Goal: Information Seeking & Learning: Learn about a topic

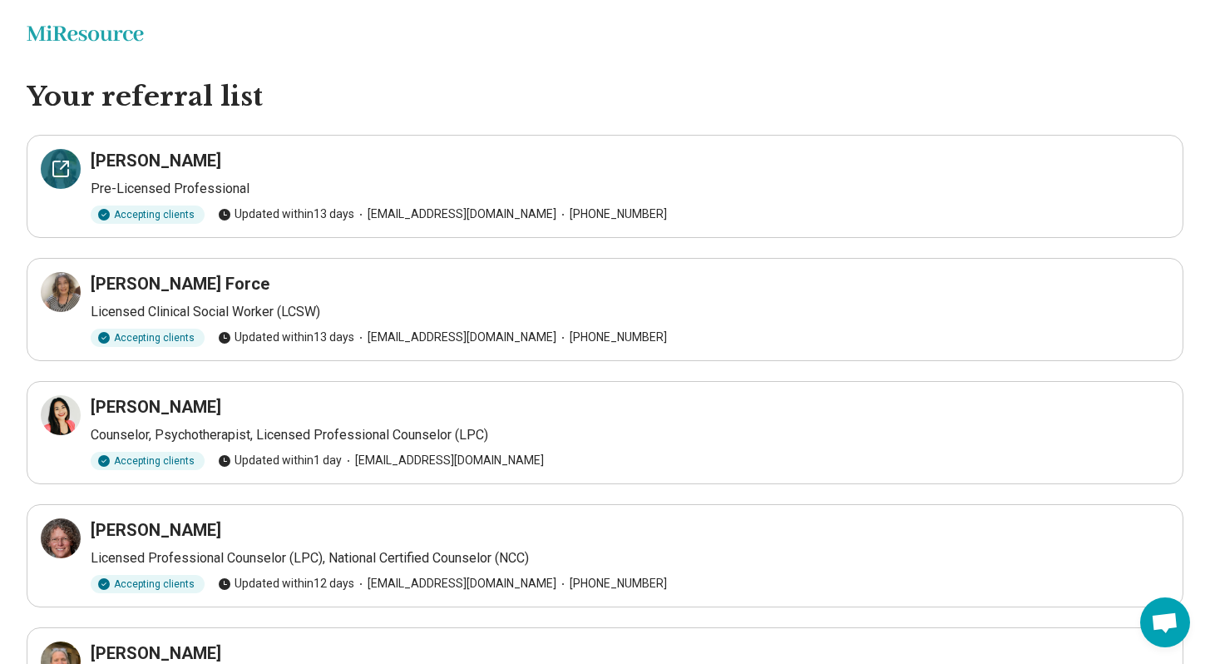
click at [69, 168] on icon at bounding box center [61, 169] width 20 height 20
click at [67, 291] on icon at bounding box center [61, 292] width 20 height 20
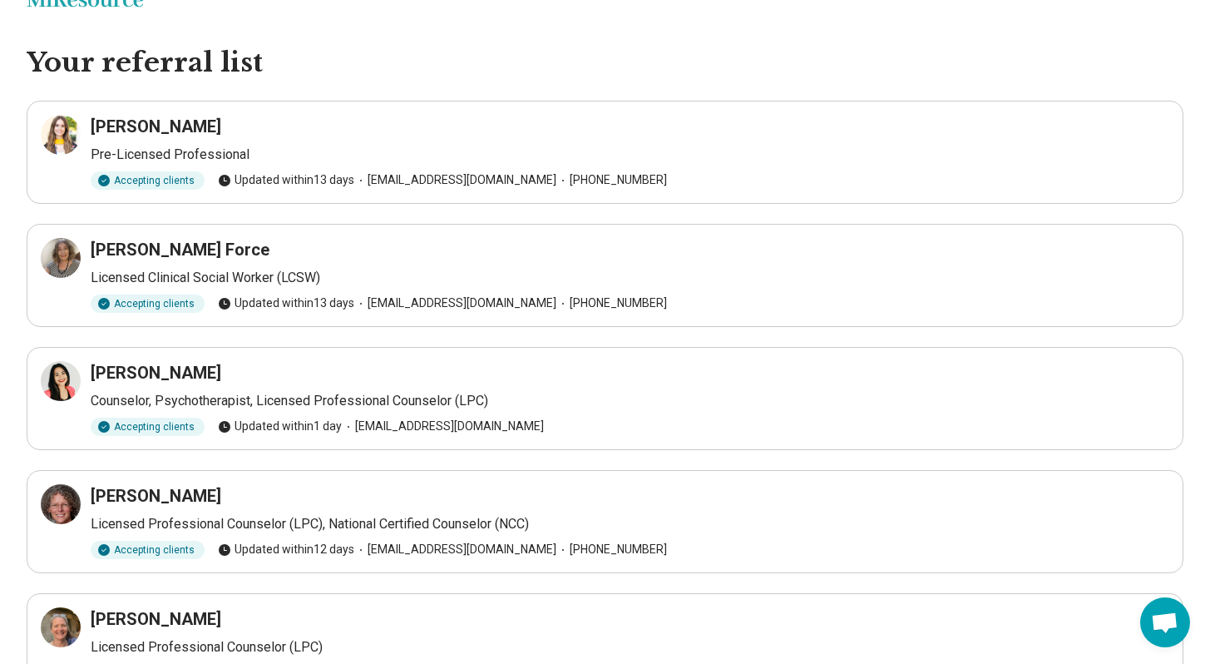
scroll to position [42, 0]
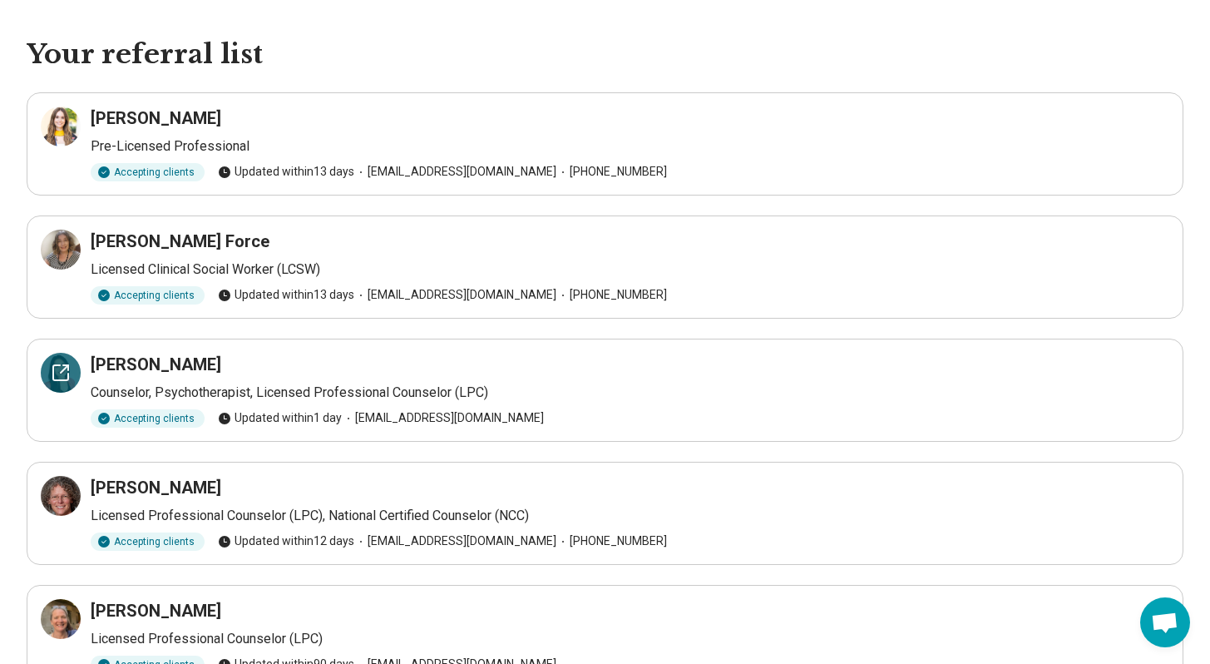
click at [62, 376] on icon at bounding box center [61, 373] width 20 height 20
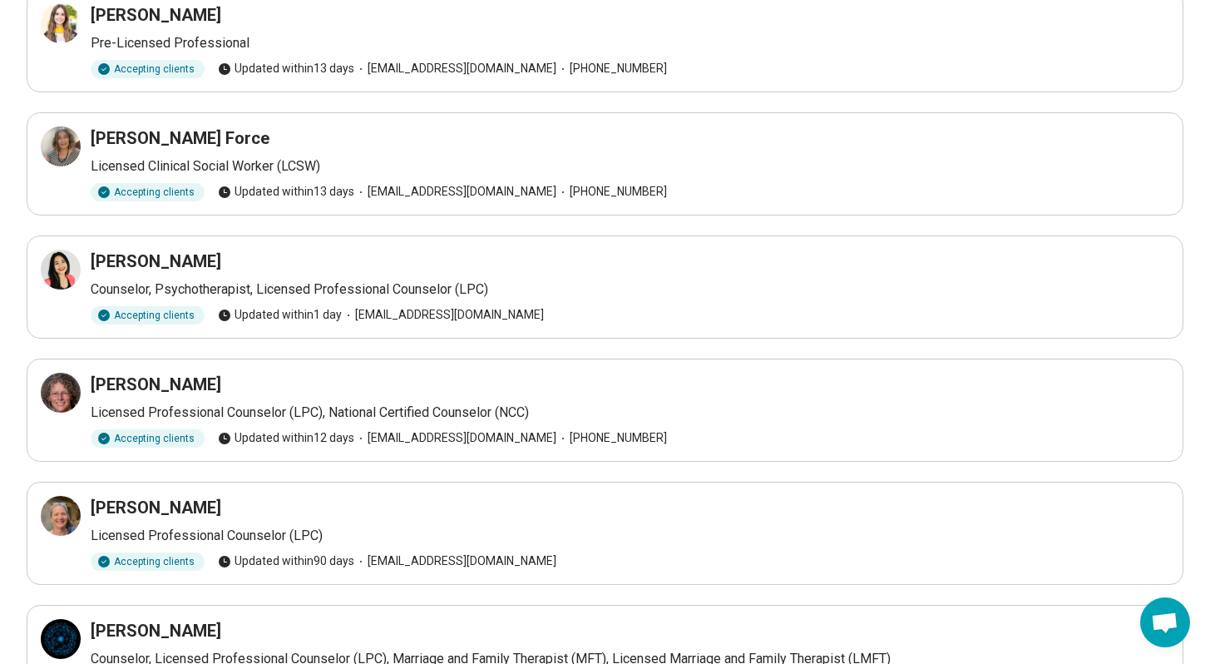
scroll to position [148, 0]
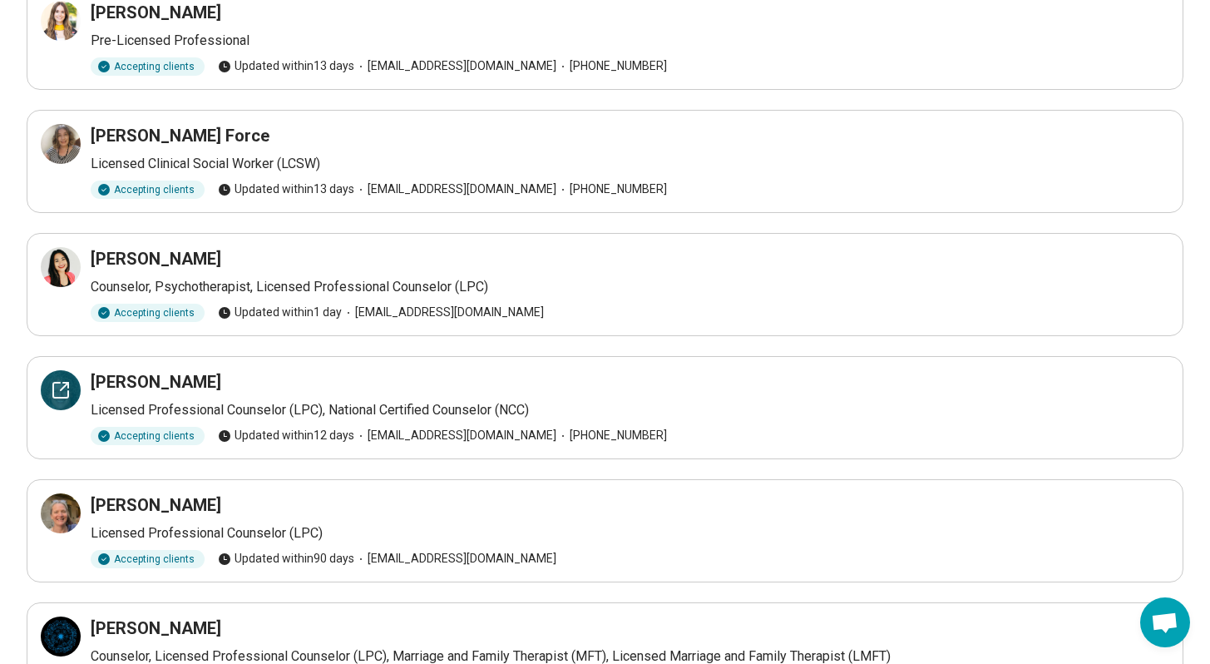
click at [64, 386] on icon at bounding box center [61, 390] width 20 height 20
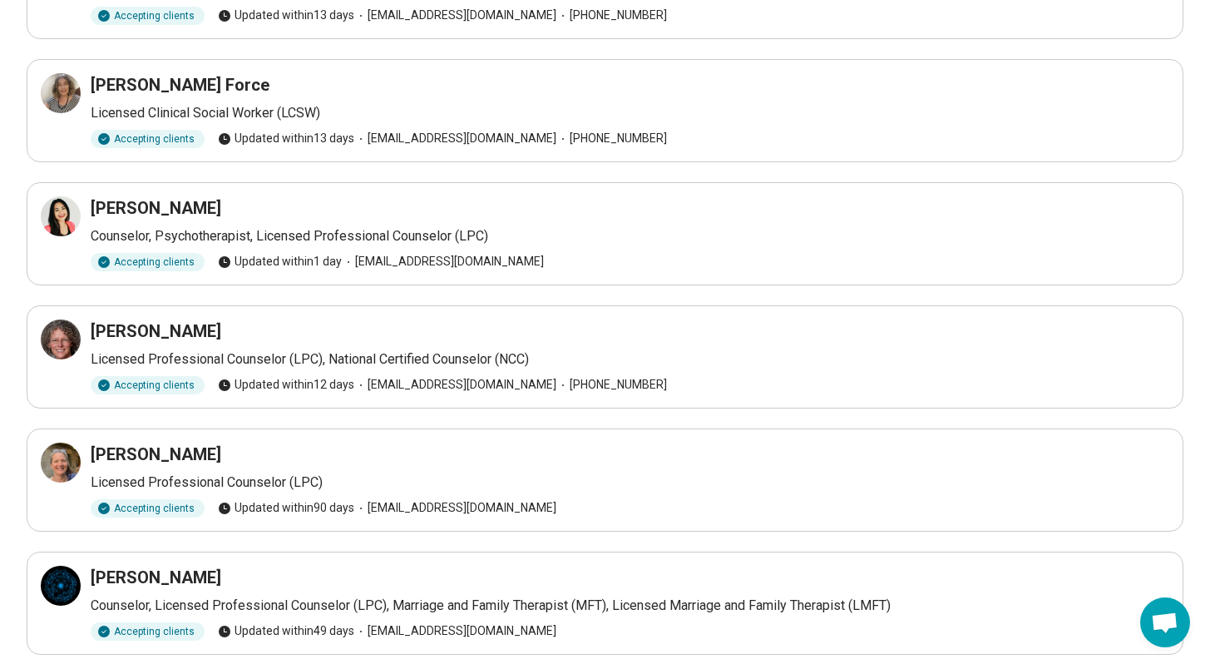
scroll to position [255, 0]
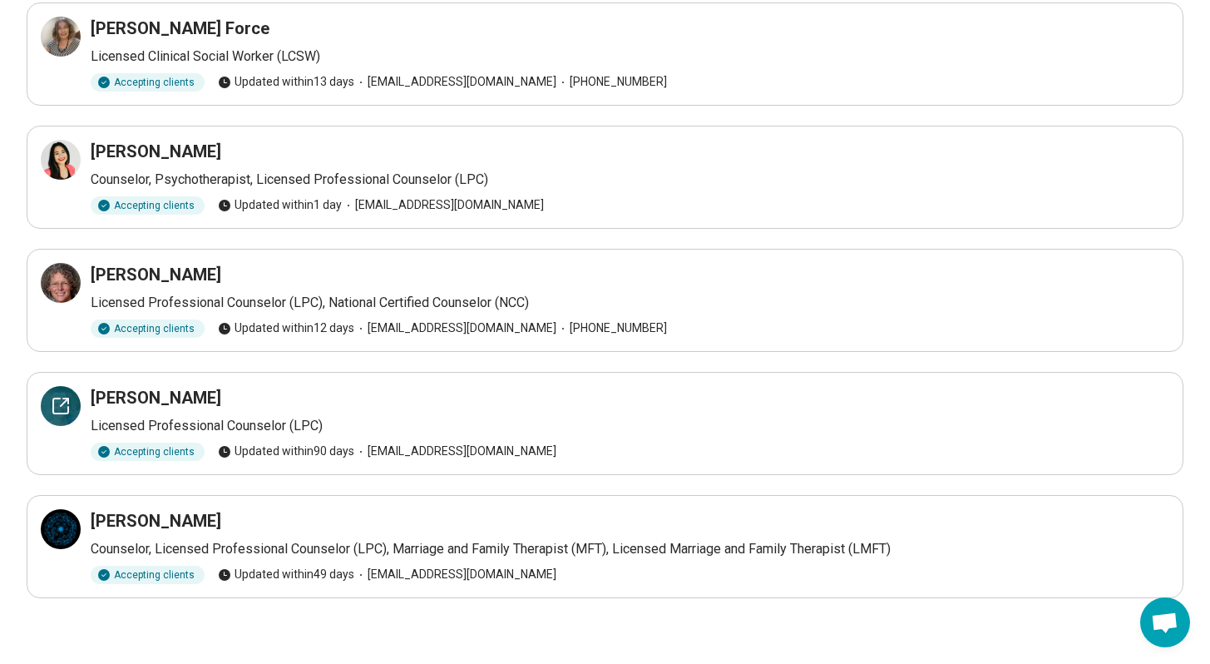
click at [57, 409] on icon at bounding box center [61, 406] width 20 height 20
click at [59, 522] on icon at bounding box center [61, 529] width 20 height 20
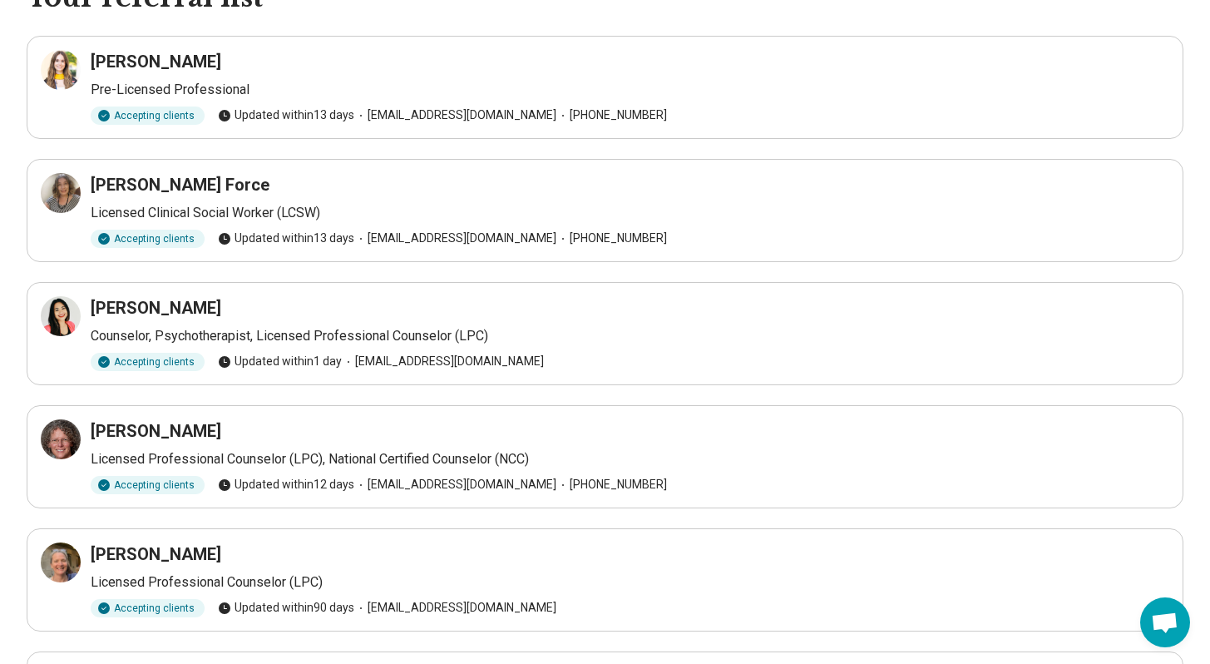
scroll to position [0, 0]
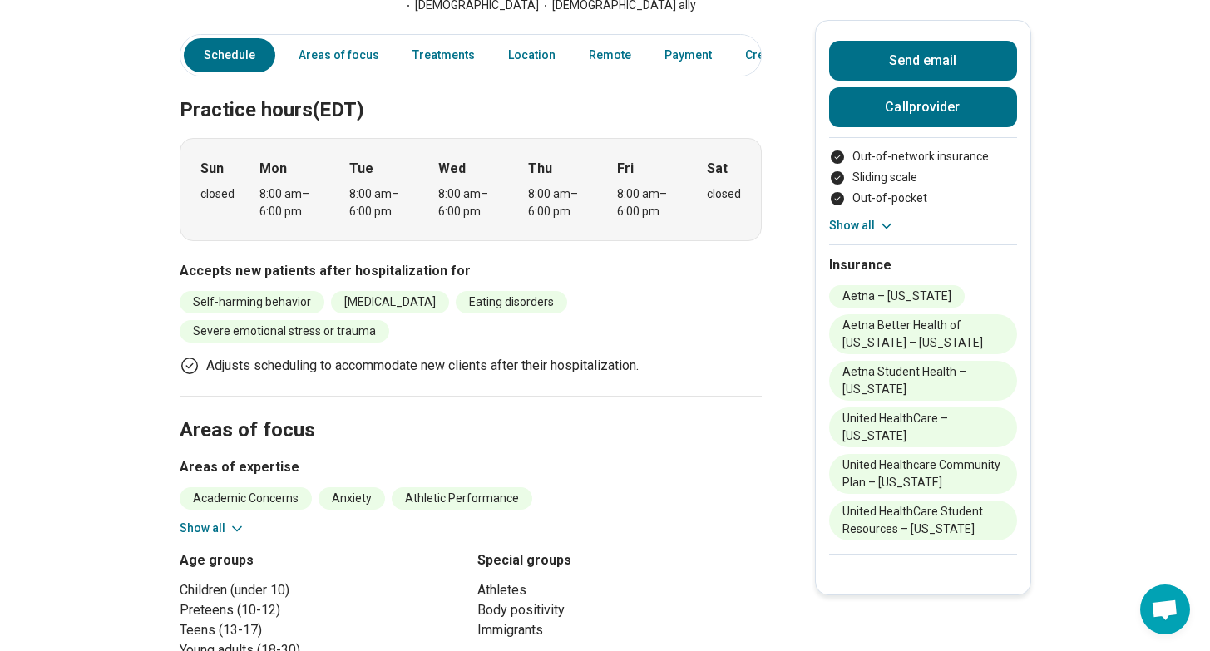
scroll to position [489, 0]
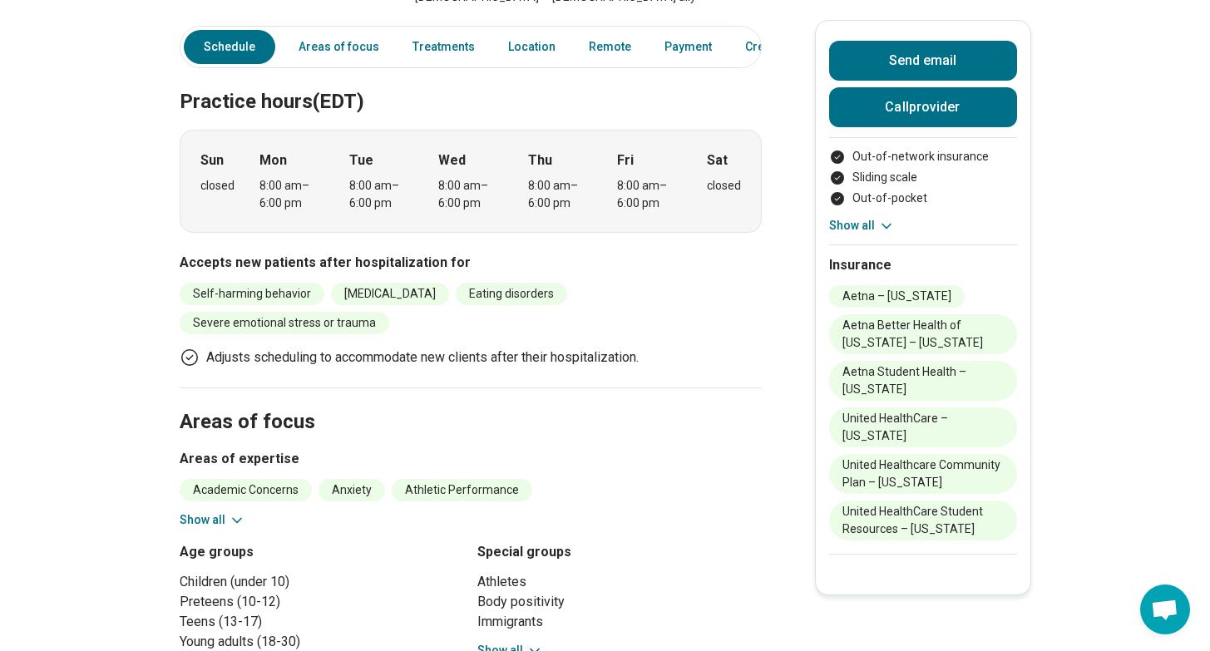
click at [215, 512] on button "Show all" at bounding box center [213, 520] width 66 height 17
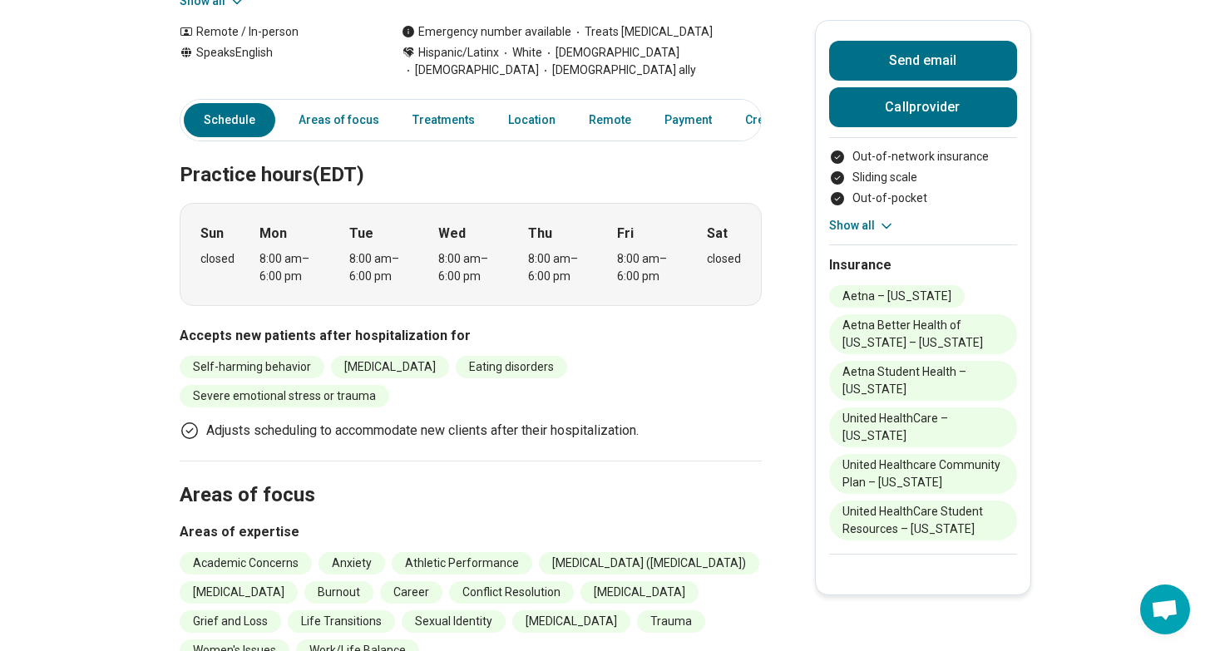
scroll to position [0, 0]
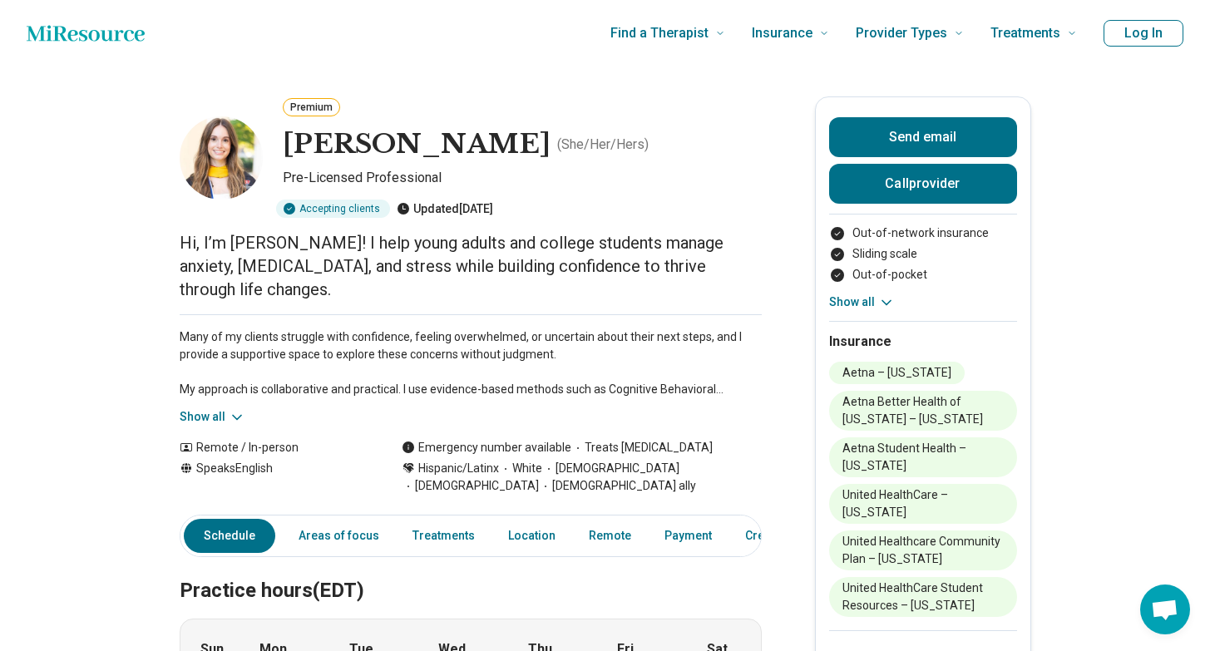
click at [231, 408] on button "Show all" at bounding box center [213, 416] width 66 height 17
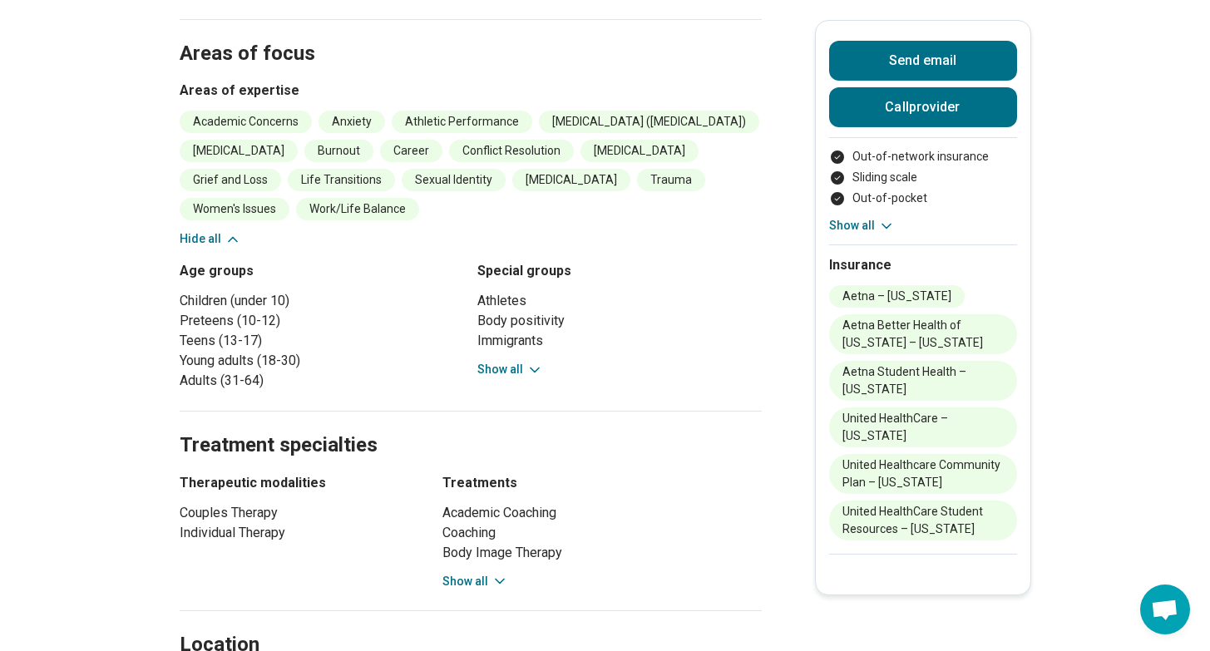
scroll to position [967, 0]
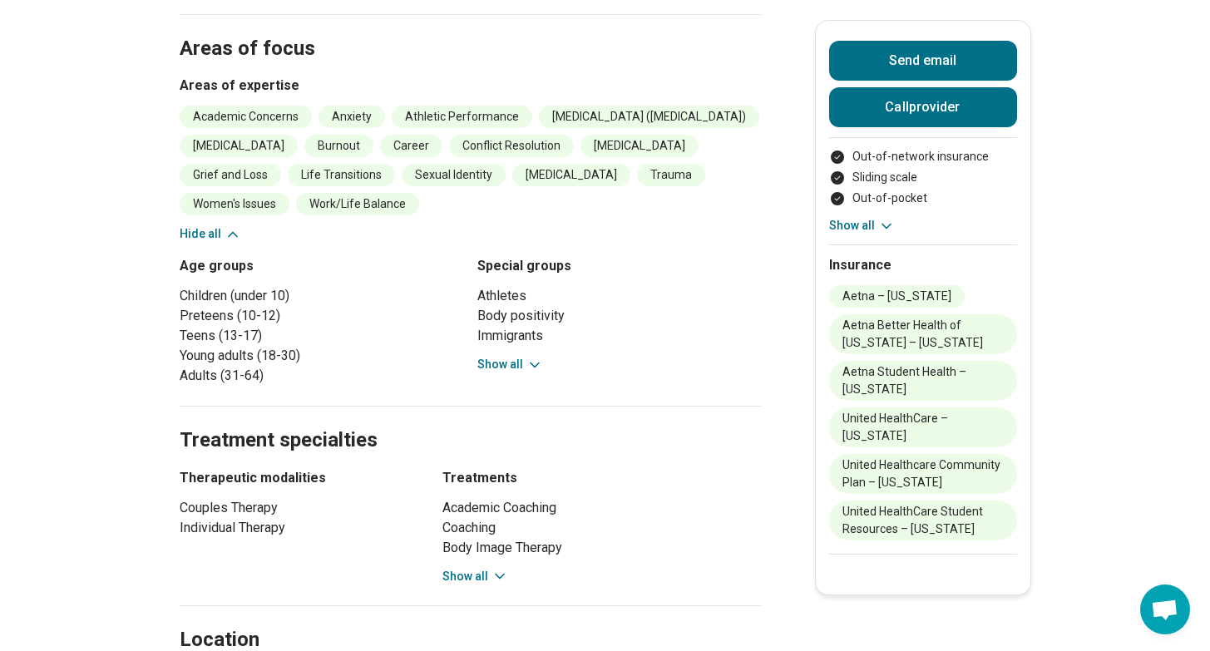
click at [507, 356] on button "Show all" at bounding box center [510, 364] width 66 height 17
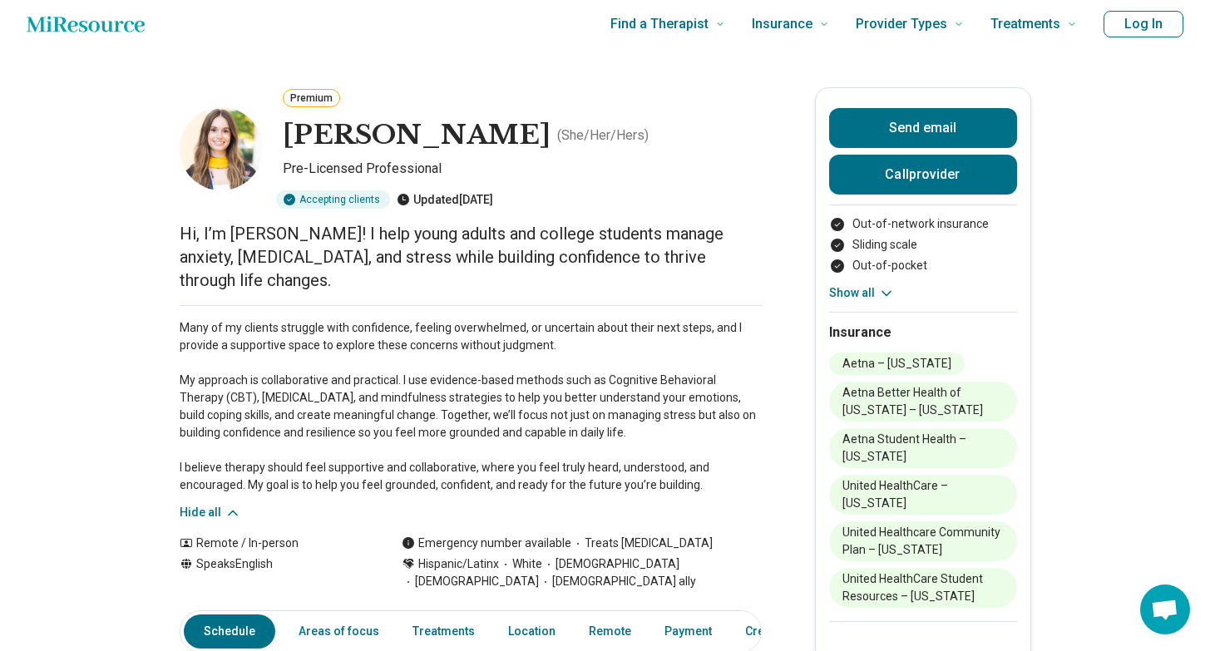
scroll to position [0, 0]
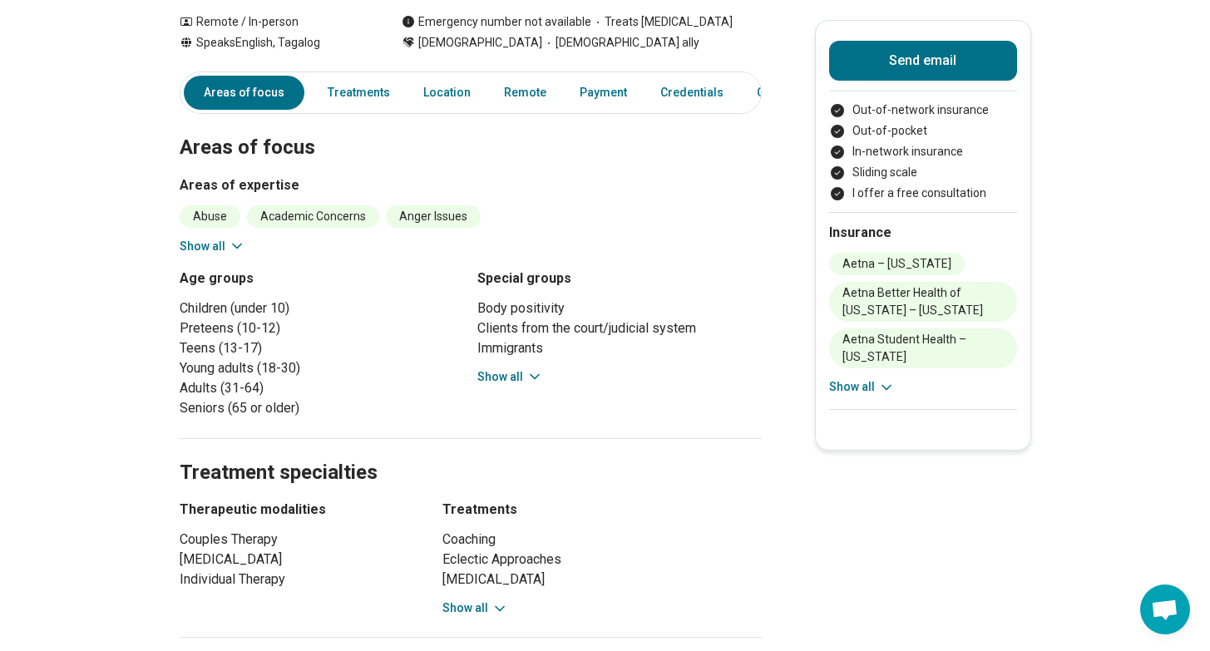
scroll to position [0, 12]
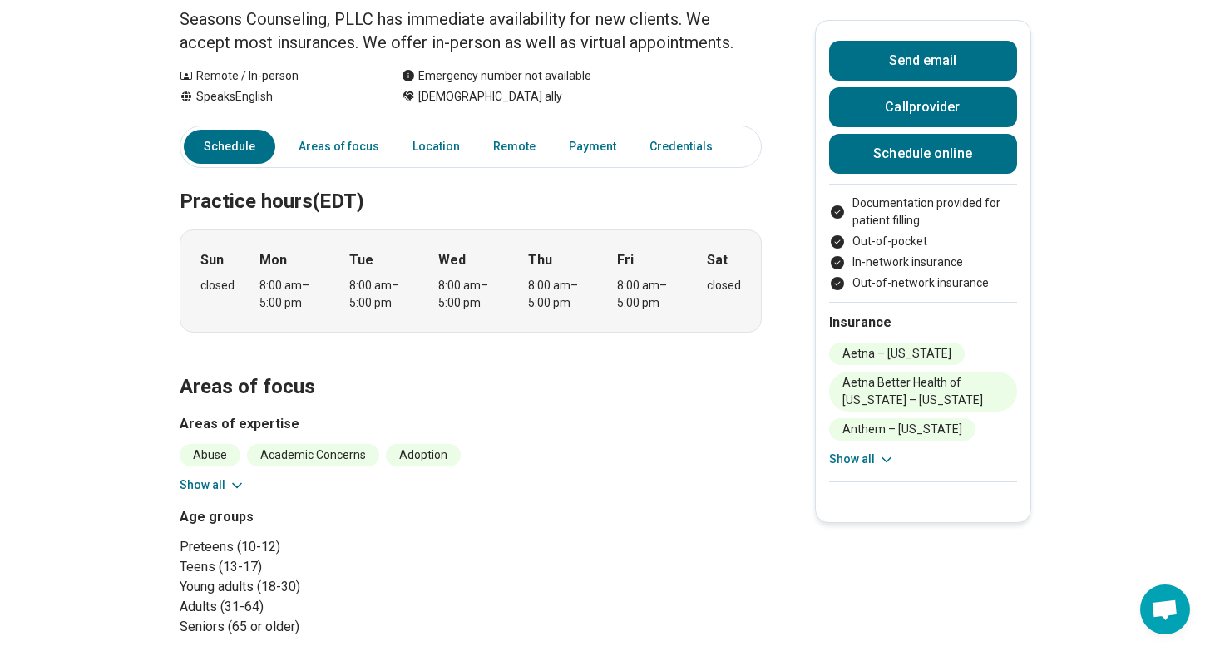
scroll to position [228, 0]
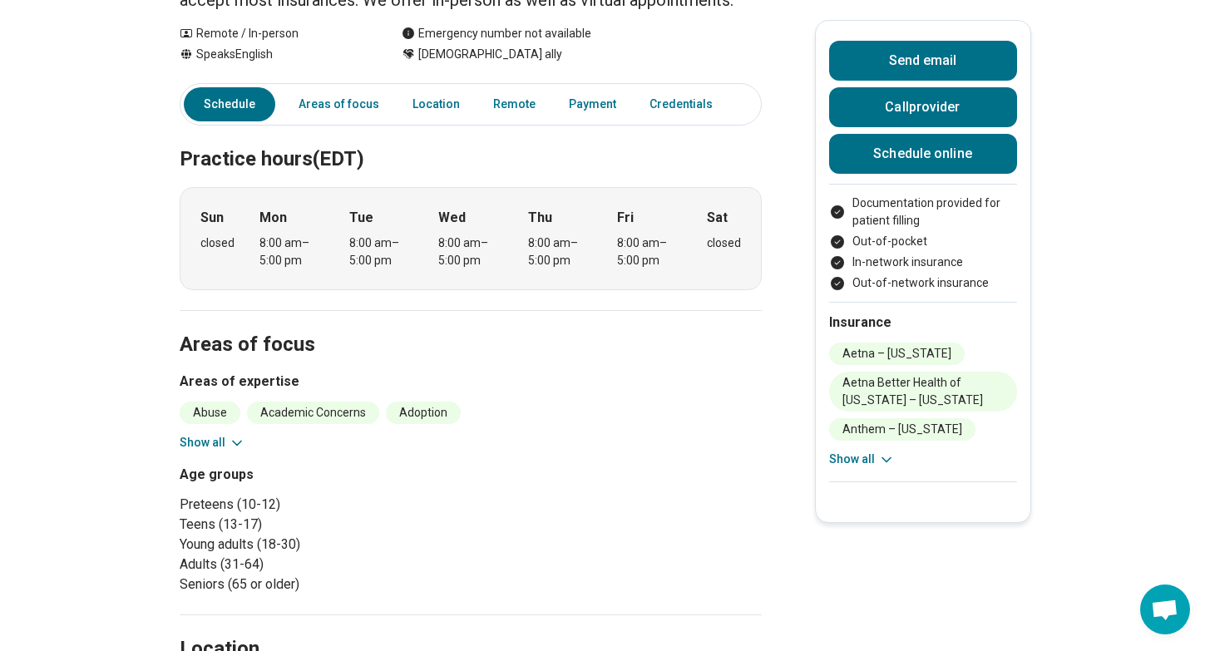
click at [203, 447] on button "Show all" at bounding box center [213, 442] width 66 height 17
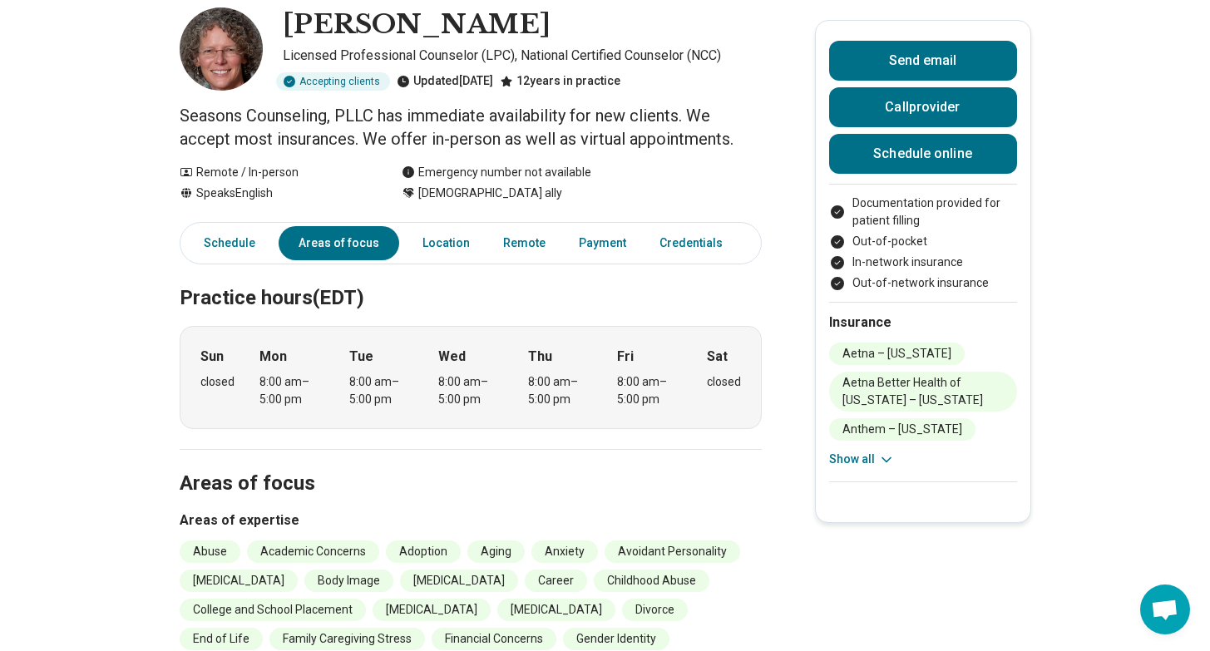
scroll to position [0, 0]
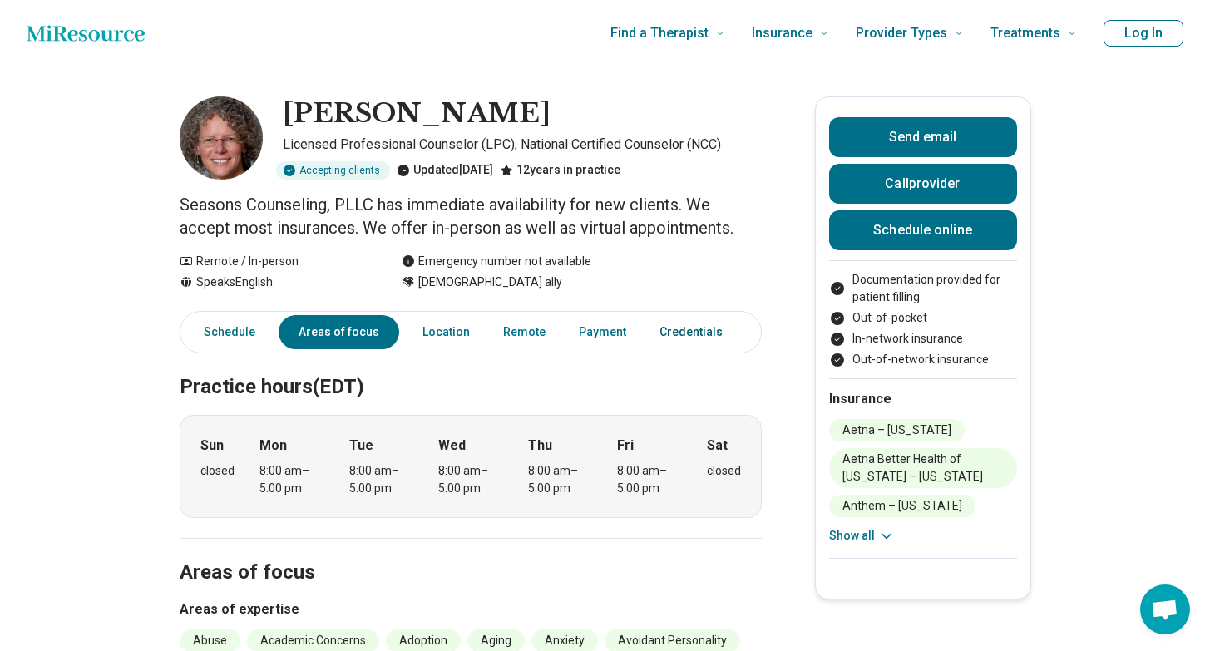
click at [700, 333] on link "Credentials" at bounding box center [696, 332] width 93 height 34
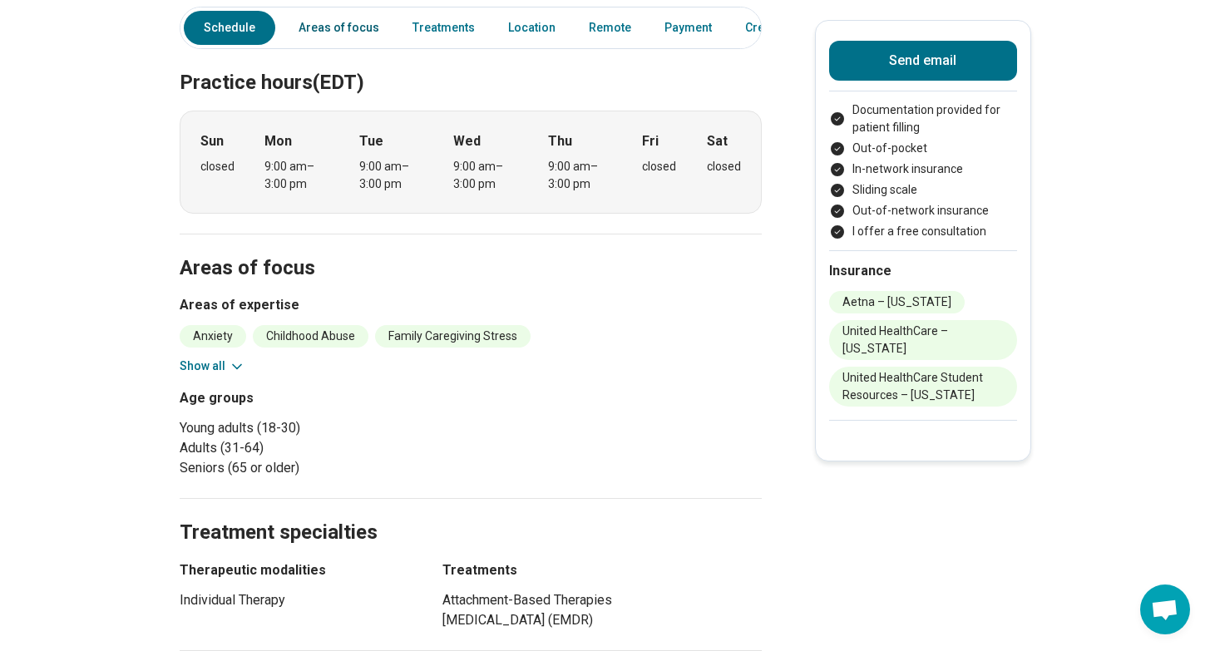
scroll to position [349, 0]
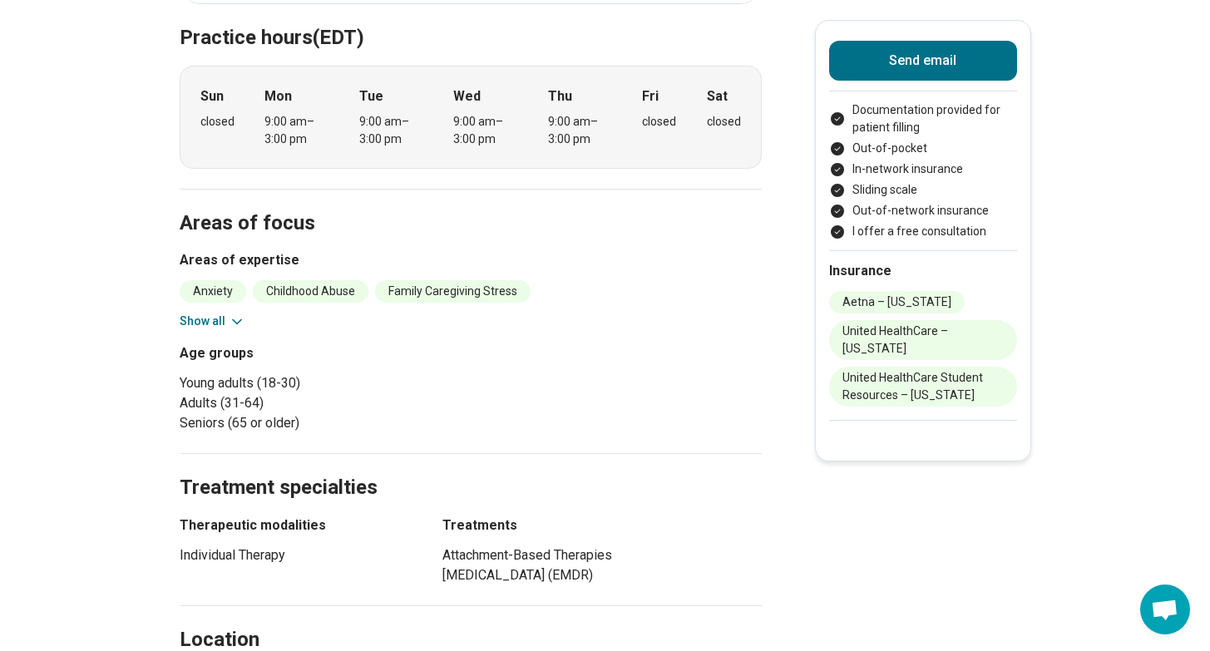
click at [228, 319] on button "Show all" at bounding box center [213, 321] width 66 height 17
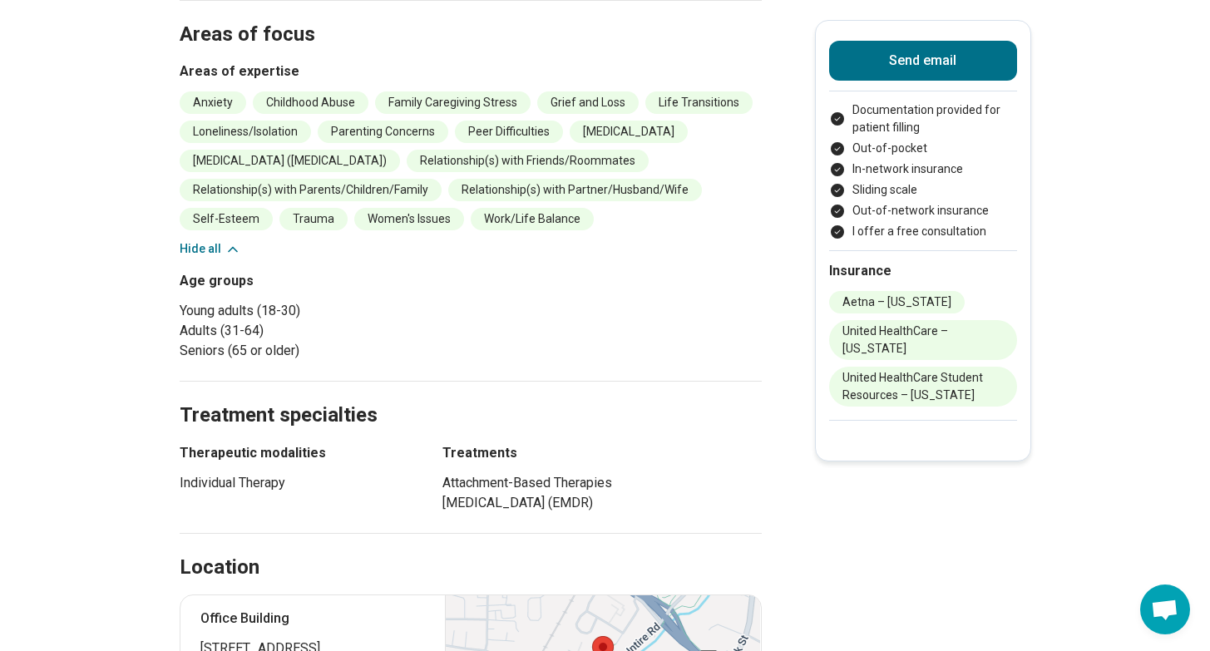
scroll to position [0, 0]
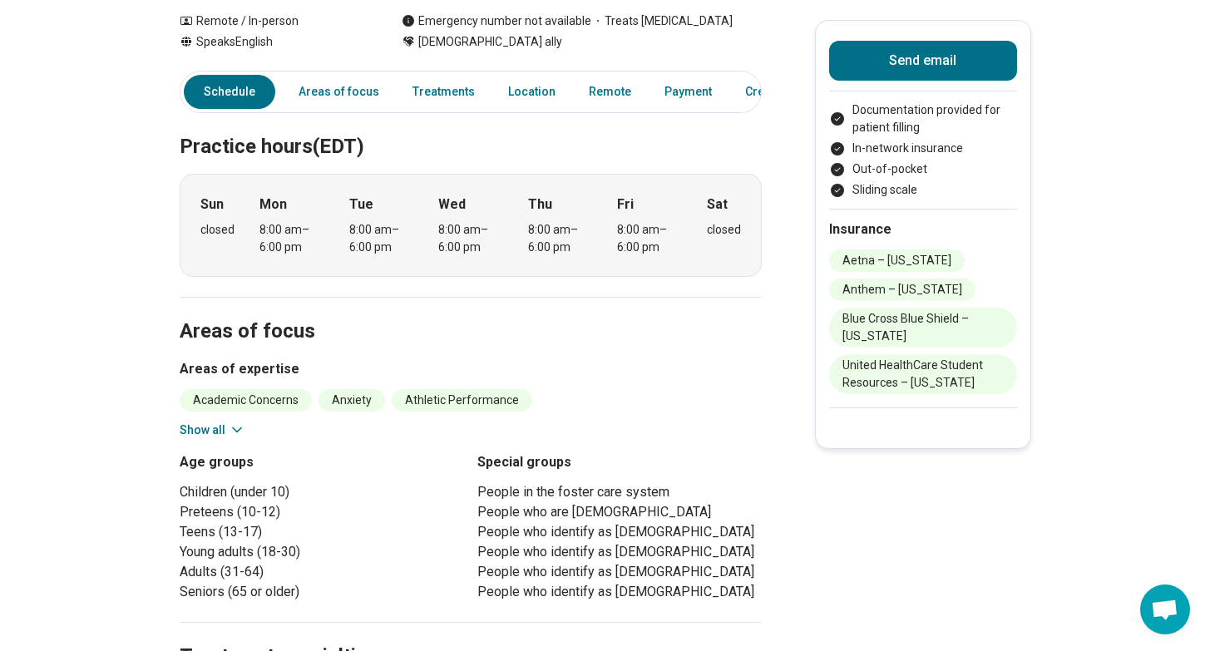
scroll to position [421, 0]
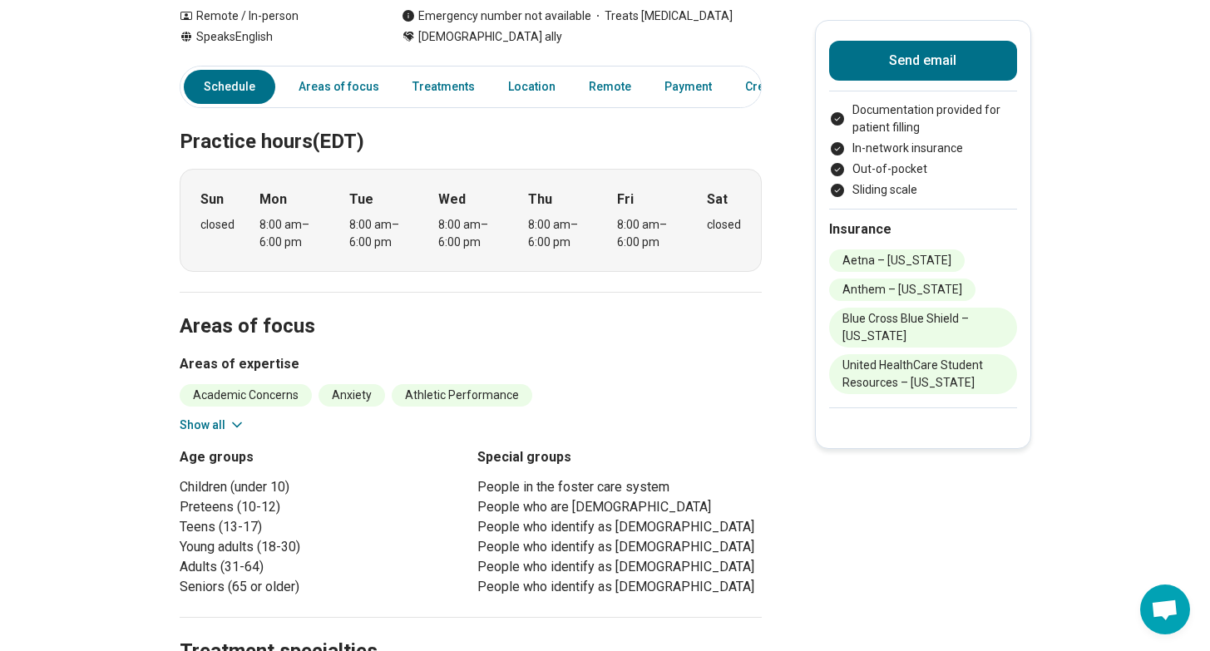
click at [230, 417] on button "Show all" at bounding box center [213, 425] width 66 height 17
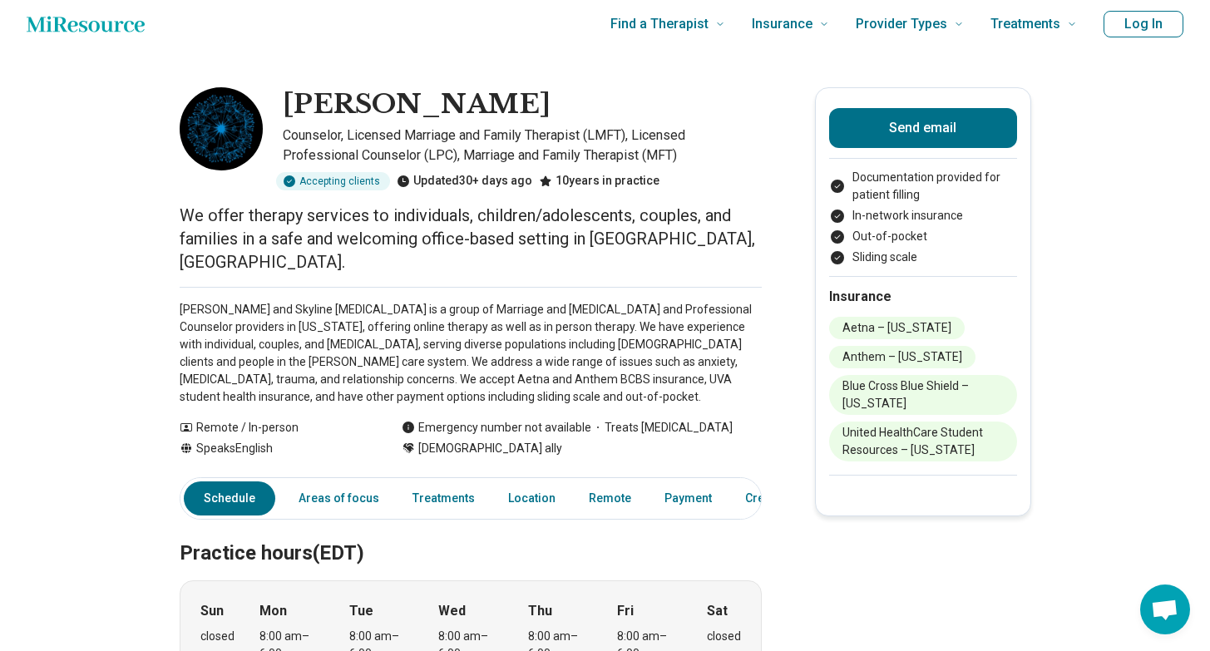
scroll to position [0, 0]
